Goal: Book appointment/travel/reservation

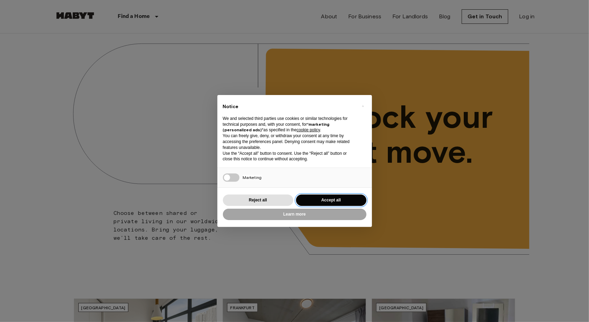
click at [327, 197] on button "Accept all" at bounding box center [331, 199] width 70 height 11
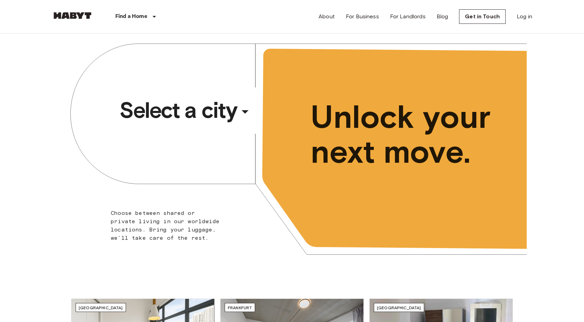
click at [243, 112] on div "​" at bounding box center [254, 117] width 71 height 14
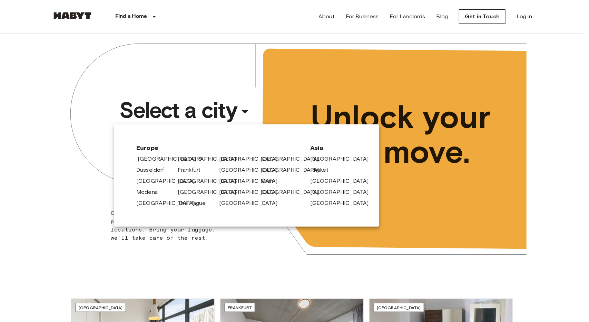
click at [167, 158] on link "[GEOGRAPHIC_DATA]" at bounding box center [171, 159] width 66 height 8
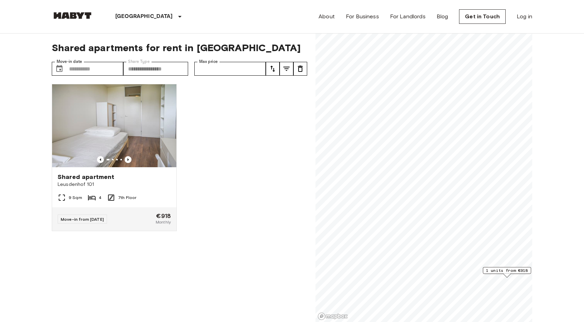
scroll to position [0, 0]
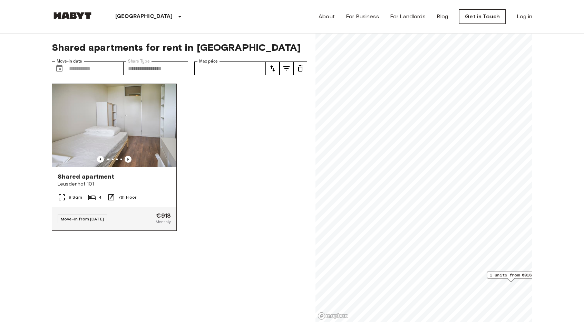
click at [104, 221] on span "Move-in from 02 Oct 25" at bounding box center [82, 218] width 43 height 5
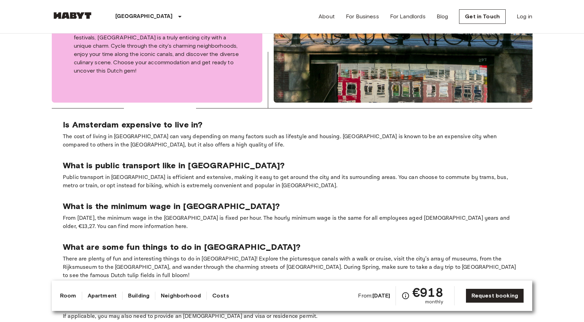
scroll to position [720, 0]
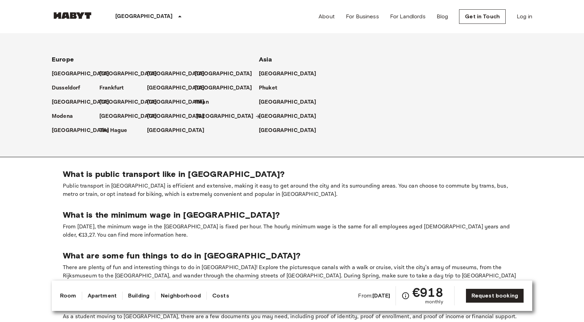
click at [199, 113] on p "[GEOGRAPHIC_DATA]" at bounding box center [225, 116] width 58 height 8
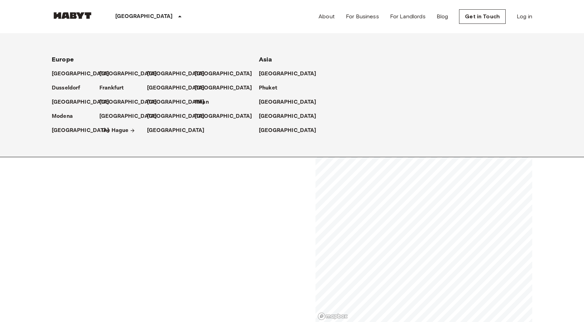
click at [118, 127] on p "The Hague" at bounding box center [115, 130] width 28 height 8
click at [157, 103] on p "[GEOGRAPHIC_DATA]" at bounding box center [177, 102] width 58 height 8
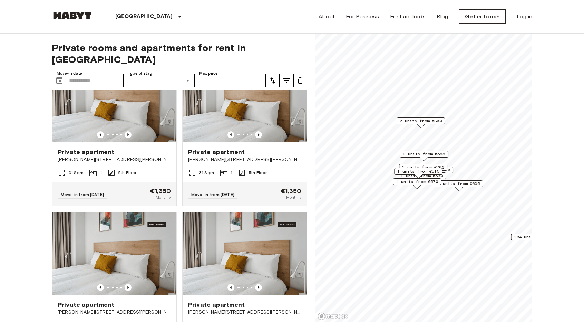
scroll to position [1564, 0]
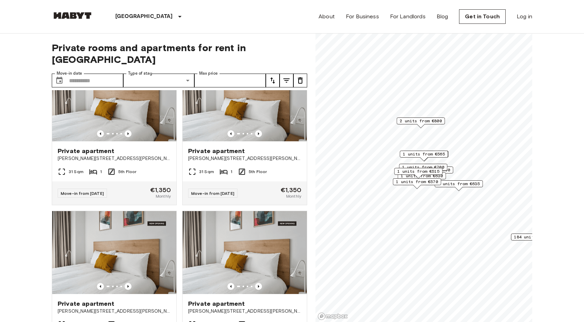
drag, startPoint x: 305, startPoint y: 232, endPoint x: 0, endPoint y: 135, distance: 320.0
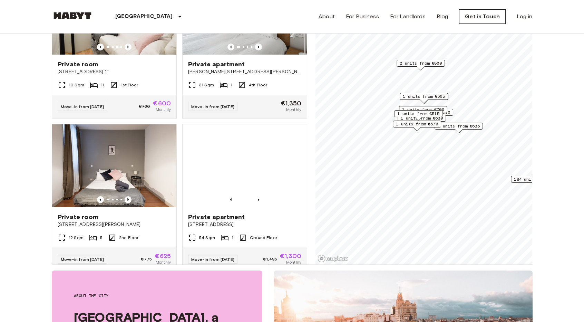
scroll to position [2811, 0]
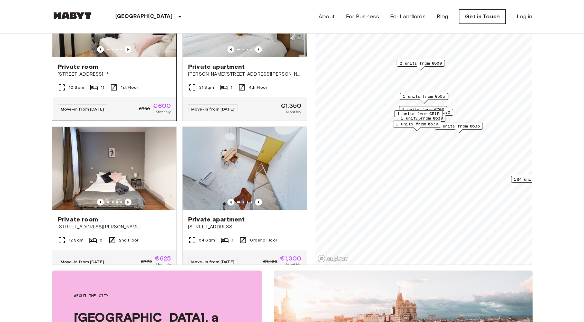
click at [93, 78] on span "[STREET_ADDRESS] 1°" at bounding box center [114, 74] width 113 height 7
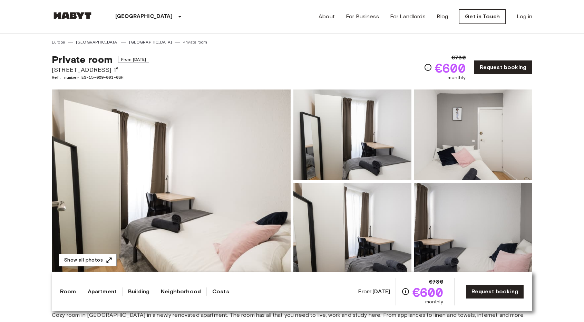
click at [71, 73] on span "[STREET_ADDRESS] 1°" at bounding box center [100, 69] width 97 height 9
click at [71, 72] on span "[STREET_ADDRESS] 1°" at bounding box center [100, 69] width 97 height 9
click at [63, 69] on span "[STREET_ADDRESS] 1°" at bounding box center [100, 69] width 97 height 9
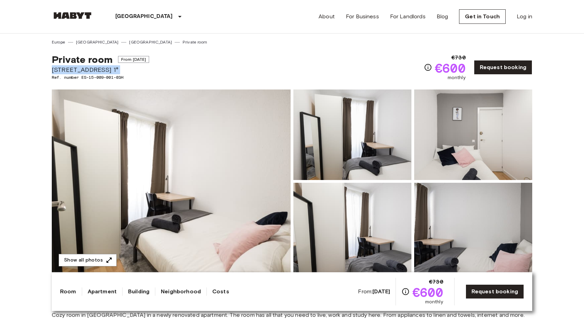
click at [63, 69] on span "[STREET_ADDRESS] 1°" at bounding box center [100, 69] width 97 height 9
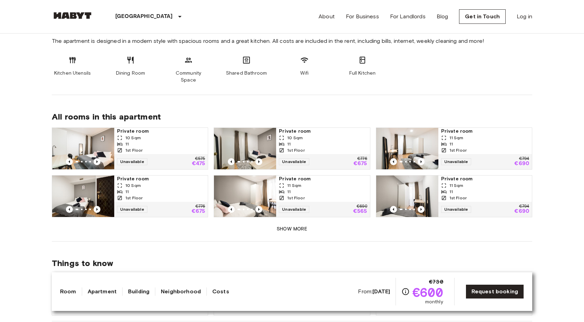
scroll to position [358, 0]
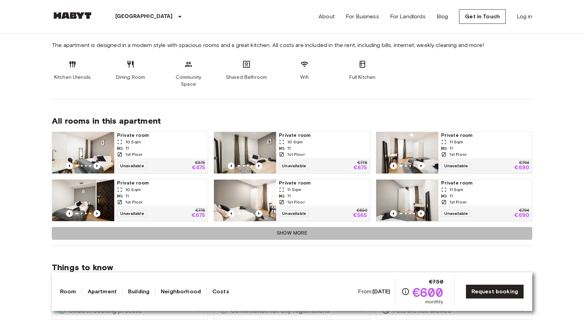
click at [295, 227] on button "Show more" at bounding box center [292, 233] width 481 height 13
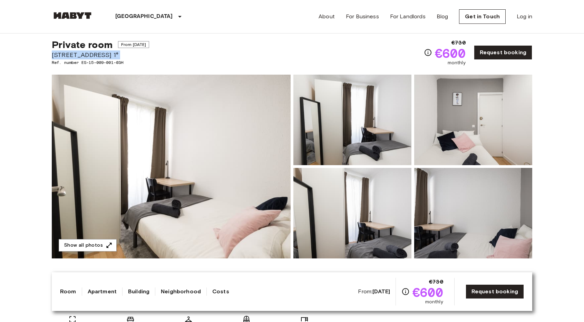
scroll to position [0, 0]
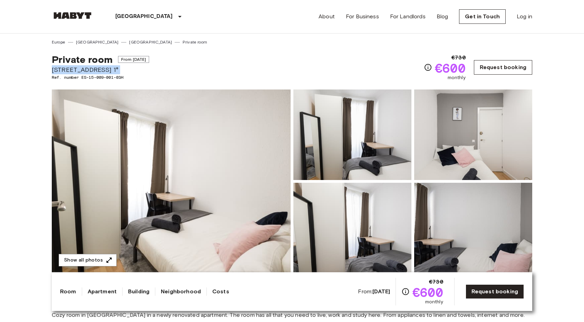
click at [509, 74] on link "Request booking" at bounding box center [503, 67] width 58 height 15
click at [512, 64] on link "Request booking" at bounding box center [503, 67] width 58 height 15
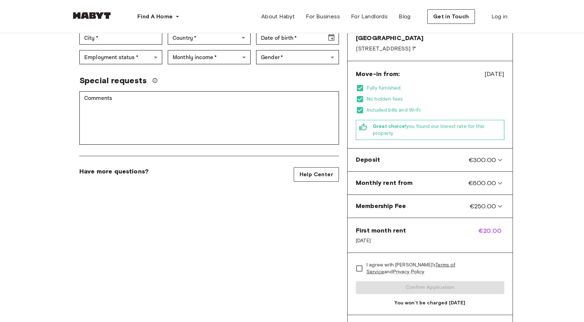
scroll to position [156, 0]
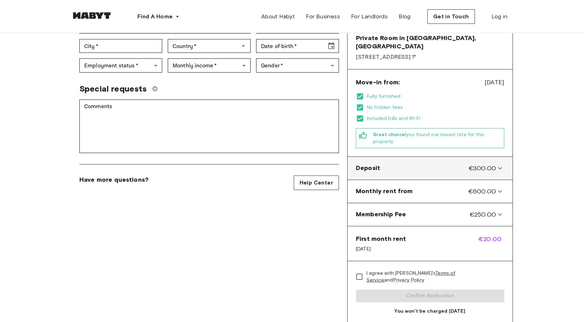
click at [492, 160] on div "Deposit €300.00" at bounding box center [430, 168] width 160 height 17
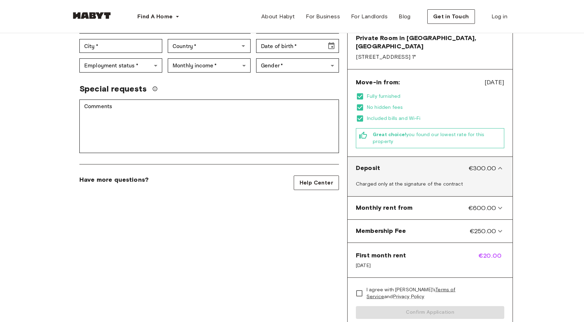
click at [492, 160] on div "Deposit €300.00" at bounding box center [430, 168] width 160 height 17
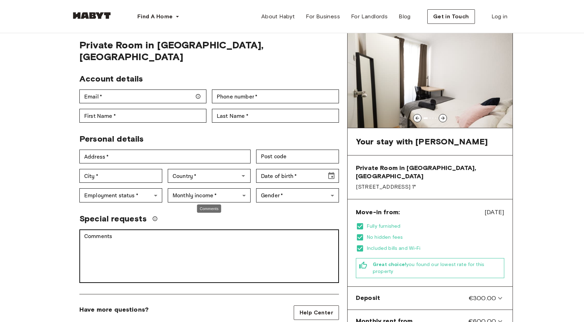
scroll to position [0, 0]
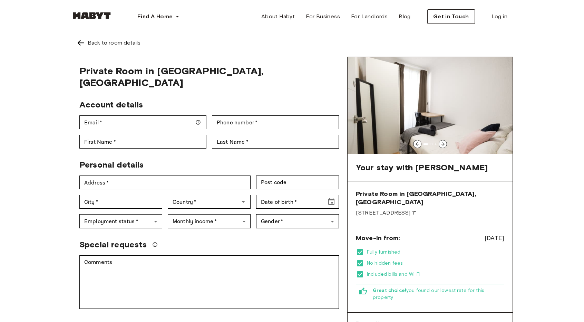
click at [94, 44] on div "Back to room details" at bounding box center [114, 43] width 53 height 8
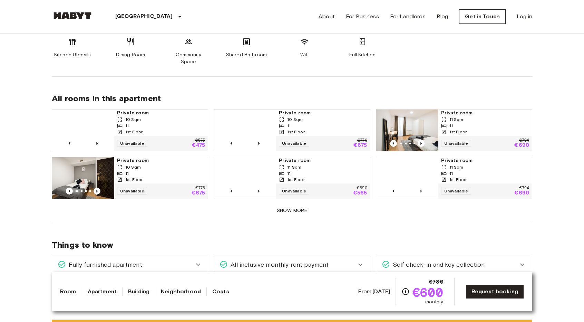
scroll to position [417, 0]
